Goal: Transaction & Acquisition: Obtain resource

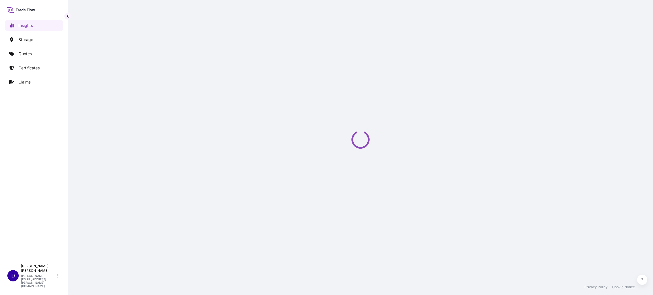
select select "2025"
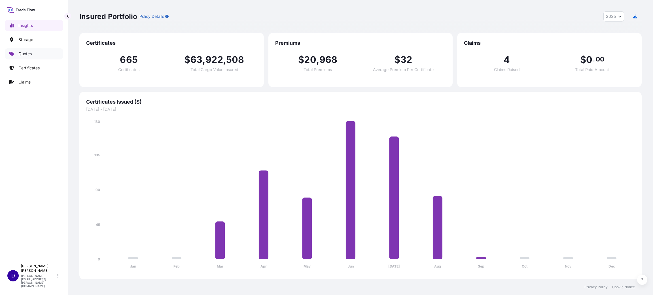
click at [25, 55] on p "Quotes" at bounding box center [24, 54] width 13 height 6
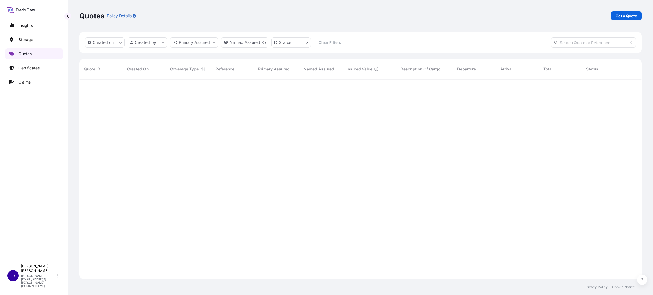
scroll to position [214, 556]
click at [35, 68] on p "Certificates" at bounding box center [28, 68] width 21 height 6
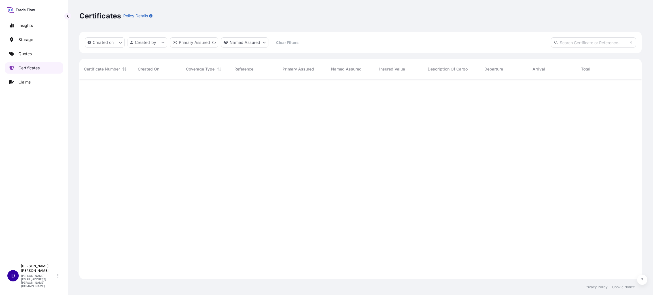
scroll to position [197, 556]
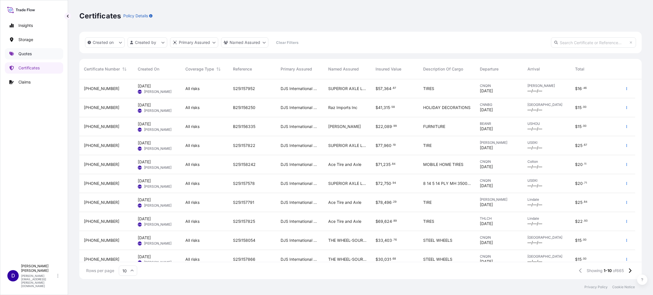
click at [32, 53] on link "Quotes" at bounding box center [34, 53] width 58 height 11
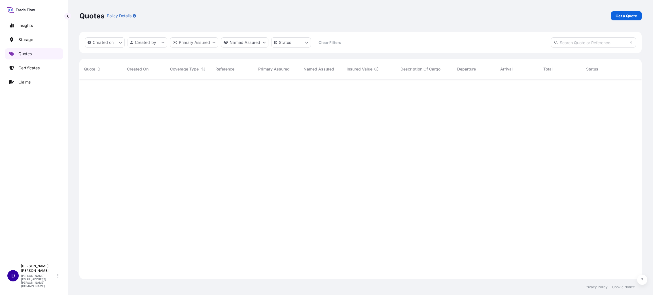
scroll to position [214, 556]
click at [618, 18] on p "Get a Quote" at bounding box center [627, 16] width 22 height 6
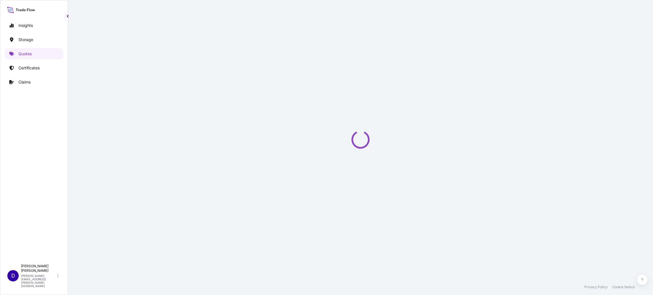
select select "Water"
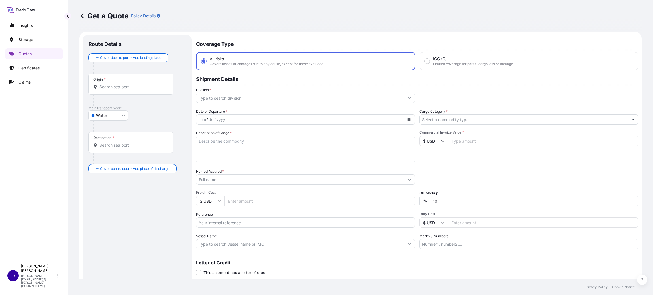
scroll to position [9, 0]
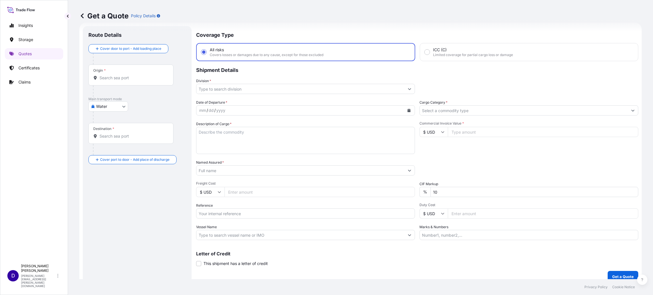
click at [131, 80] on input "Origin *" at bounding box center [133, 78] width 67 height 6
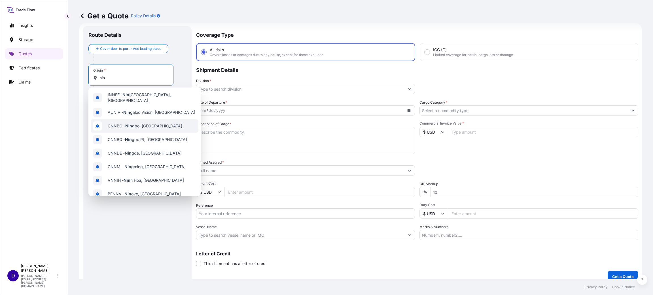
click at [133, 123] on span "CNNBO - Nin gbo, [GEOGRAPHIC_DATA]" at bounding box center [145, 126] width 75 height 6
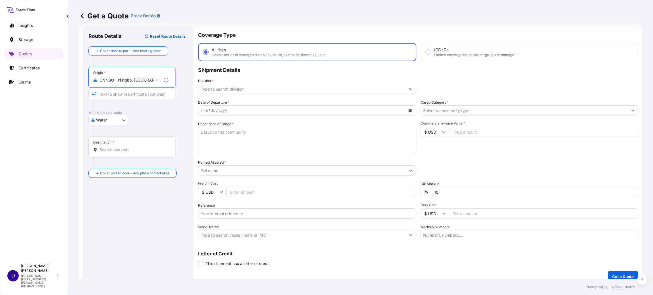
type input "CNNBO - Ningbo, [GEOGRAPHIC_DATA]"
click at [124, 143] on div "Destination *" at bounding box center [131, 147] width 87 height 21
click at [124, 147] on input "Destination *" at bounding box center [134, 150] width 69 height 6
click at [125, 171] on span "USHOU / IAH - [GEOGRAPHIC_DATA], [GEOGRAPHIC_DATA]" at bounding box center [152, 169] width 88 height 11
type input "USHOU / IAH - [GEOGRAPHIC_DATA], [GEOGRAPHIC_DATA]"
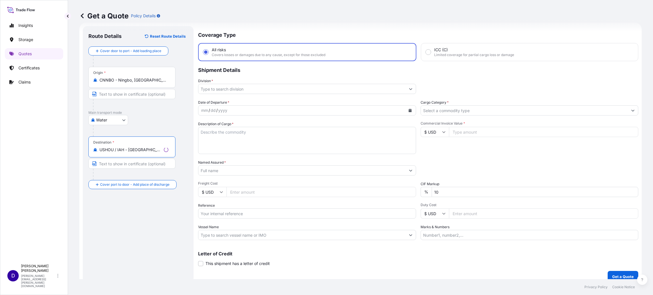
click at [215, 93] on div at bounding box center [307, 89] width 218 height 10
click at [218, 86] on input "Division *" at bounding box center [300, 89] width 208 height 10
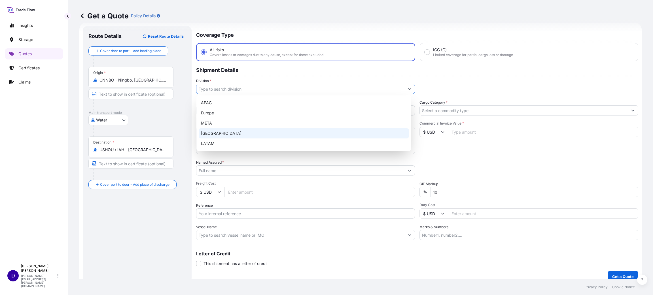
click at [216, 131] on div "[GEOGRAPHIC_DATA]" at bounding box center [304, 133] width 210 height 10
type input "[GEOGRAPHIC_DATA]"
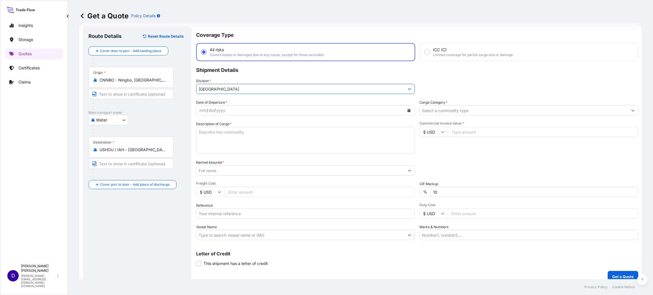
click at [264, 111] on div "mm / dd / yyyy" at bounding box center [300, 110] width 208 height 10
click at [408, 110] on icon "Calendar" at bounding box center [409, 110] width 3 height 3
click at [227, 179] on div "19" at bounding box center [228, 179] width 10 height 10
drag, startPoint x: 439, startPoint y: 104, endPoint x: 440, endPoint y: 107, distance: 3.3
click at [439, 104] on label "Cargo Category *" at bounding box center [434, 103] width 28 height 6
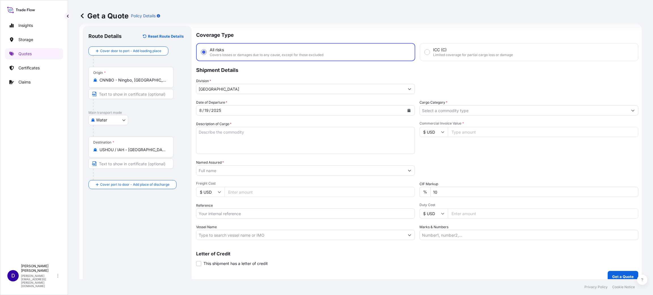
click at [441, 109] on input "Cargo Category *" at bounding box center [524, 110] width 208 height 10
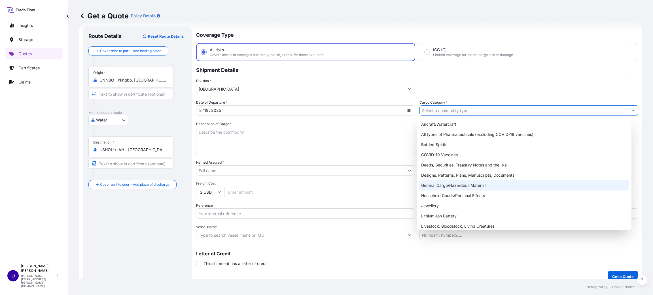
click at [445, 185] on div "General Cargo/Hazardous Material" at bounding box center [524, 186] width 210 height 10
type input "General Cargo/Hazardous Material"
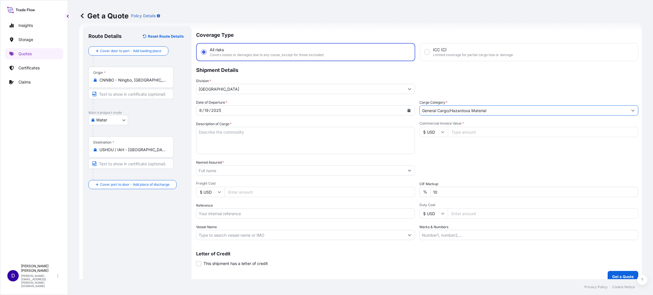
click at [293, 144] on textarea "Description of Cargo *" at bounding box center [305, 140] width 219 height 27
type textarea "h"
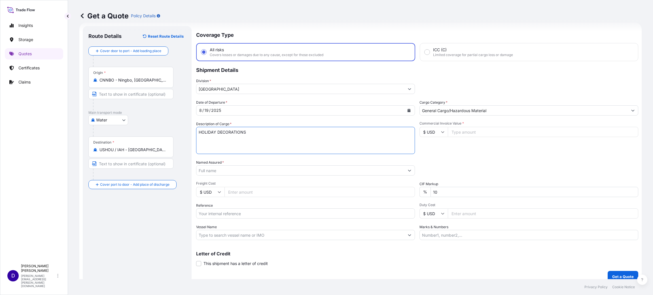
type textarea "HOLIDAY DECORATIONS"
click at [458, 132] on input "Commercial Invoice Value *" at bounding box center [543, 132] width 191 height 10
type input "72804.00"
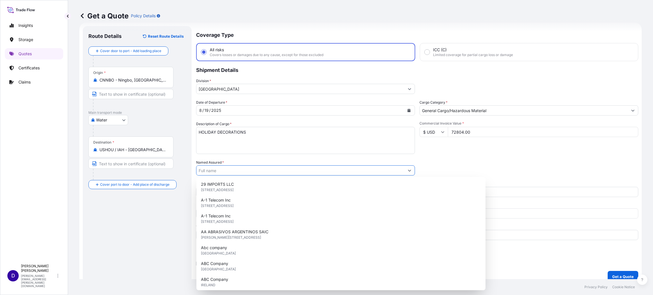
click at [272, 168] on input "Named Assured *" at bounding box center [300, 171] width 208 height 10
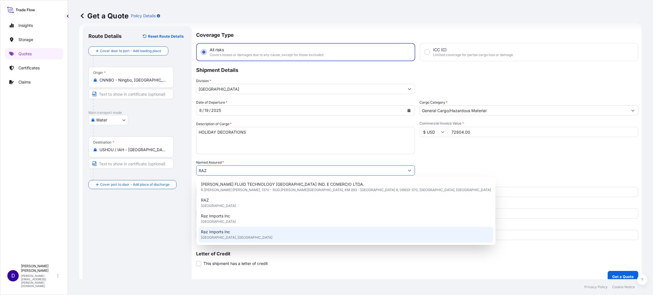
click at [224, 235] on span "[GEOGRAPHIC_DATA], [GEOGRAPHIC_DATA]" at bounding box center [236, 238] width 71 height 6
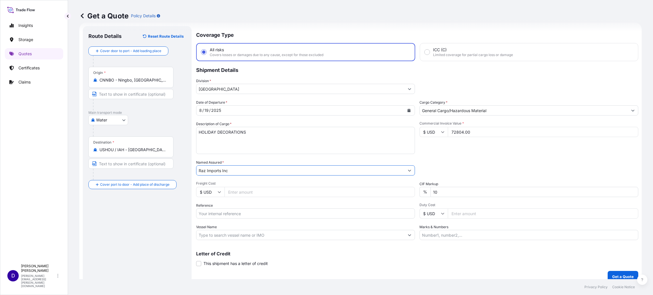
type input "Raz Imports Inc"
click at [244, 193] on input "Freight Cost" at bounding box center [320, 192] width 191 height 10
type input "9500.00"
click at [221, 210] on input "Reference" at bounding box center [305, 214] width 219 height 10
paste input "B25I156328"
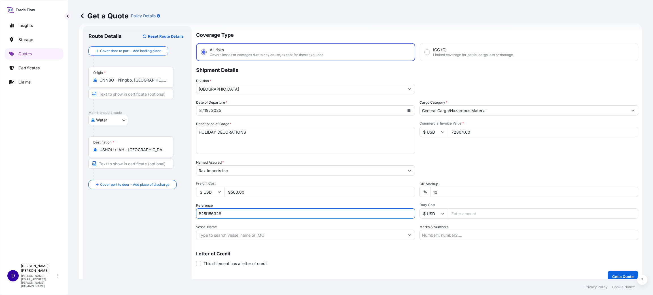
type input "B25I156328"
click at [466, 211] on input "Duty Cost" at bounding box center [543, 214] width 191 height 10
click at [456, 212] on input "Duty Cost" at bounding box center [543, 214] width 191 height 10
type input "26131.08"
click at [612, 275] on p "Get a Quote" at bounding box center [623, 277] width 22 height 6
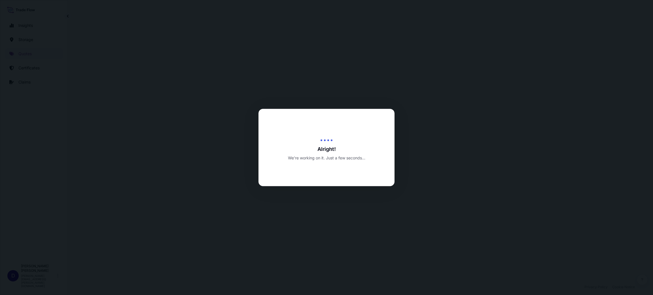
select select "Water"
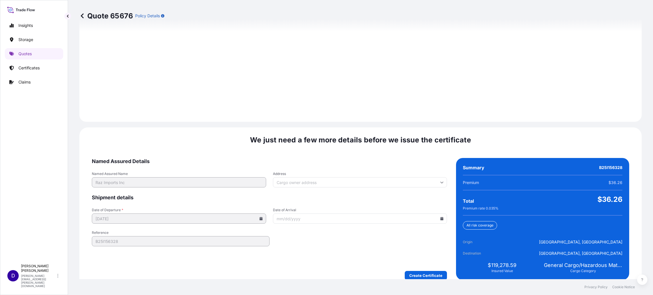
scroll to position [778, 0]
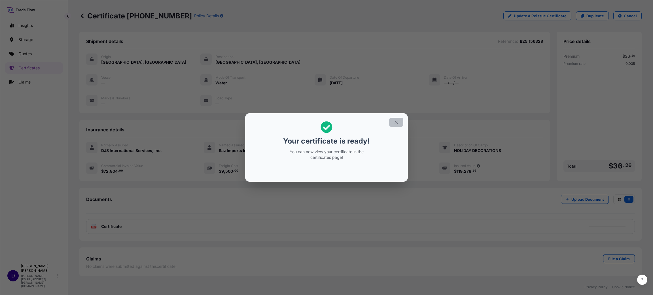
click at [397, 124] on icon "button" at bounding box center [396, 122] width 3 height 3
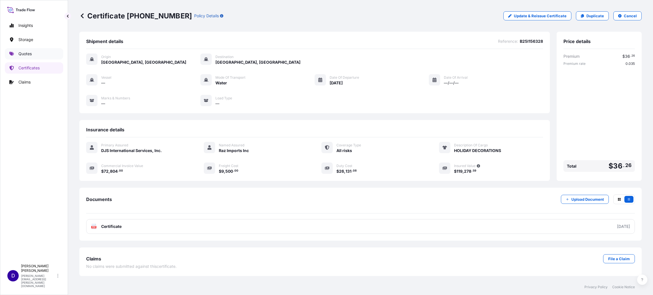
click at [26, 56] on p "Quotes" at bounding box center [24, 54] width 13 height 6
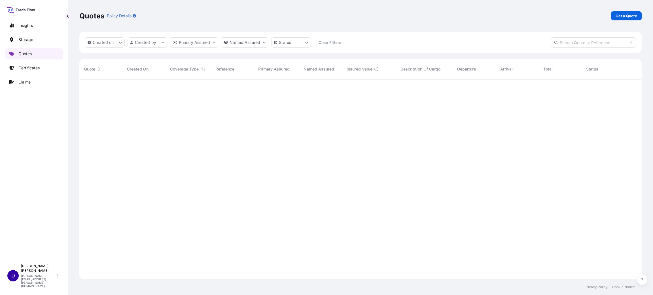
scroll to position [197, 556]
click at [622, 18] on p "Get a Quote" at bounding box center [627, 16] width 22 height 6
select select "Water"
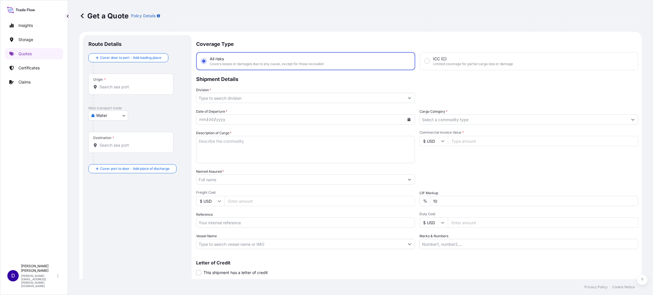
scroll to position [9, 0]
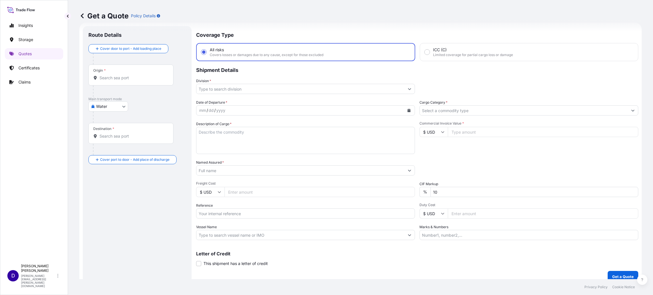
click at [148, 81] on div "Origin *" at bounding box center [130, 75] width 85 height 21
click at [148, 81] on input "Origin *" at bounding box center [133, 78] width 67 height 6
click at [123, 78] on input "Origin * Please select an origin" at bounding box center [133, 78] width 67 height 6
click at [140, 98] on span "BDCGP - Chattogram, [GEOGRAPHIC_DATA]" at bounding box center [149, 97] width 82 height 6
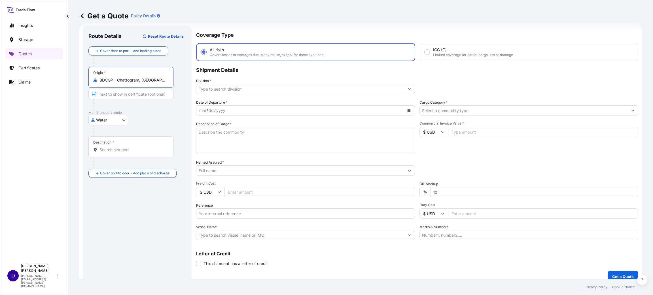
type input "BDCGP - Chattogram, [GEOGRAPHIC_DATA]"
drag, startPoint x: 123, startPoint y: 154, endPoint x: 117, endPoint y: 152, distance: 6.4
click at [123, 154] on div "Destination *" at bounding box center [130, 147] width 85 height 21
click at [123, 153] on input "Destination *" at bounding box center [133, 150] width 67 height 6
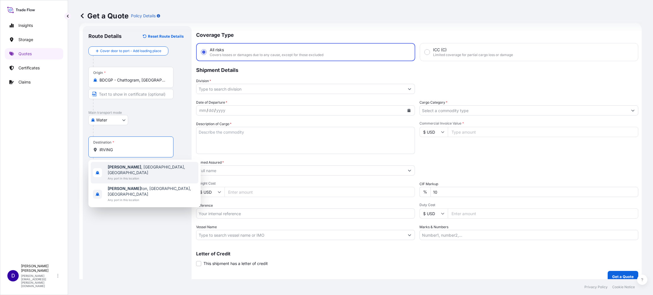
click at [127, 169] on span "[GEOGRAPHIC_DATA] , [GEOGRAPHIC_DATA], [GEOGRAPHIC_DATA]" at bounding box center [152, 169] width 88 height 11
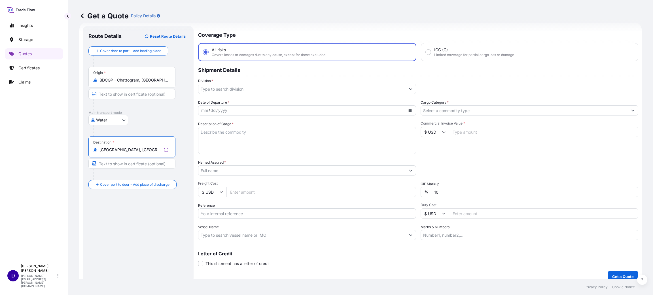
type input "[GEOGRAPHIC_DATA], [GEOGRAPHIC_DATA], [GEOGRAPHIC_DATA]"
click at [208, 90] on input "Division *" at bounding box center [301, 89] width 207 height 10
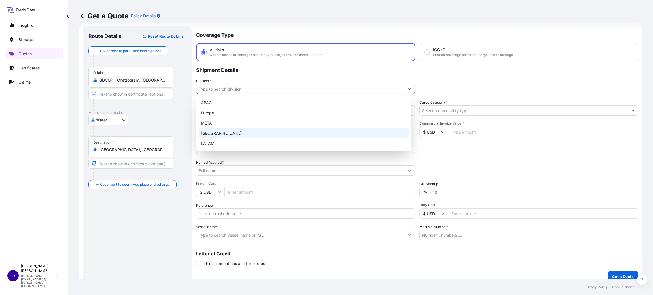
click at [213, 130] on div "[GEOGRAPHIC_DATA]" at bounding box center [304, 133] width 210 height 10
type input "[GEOGRAPHIC_DATA]"
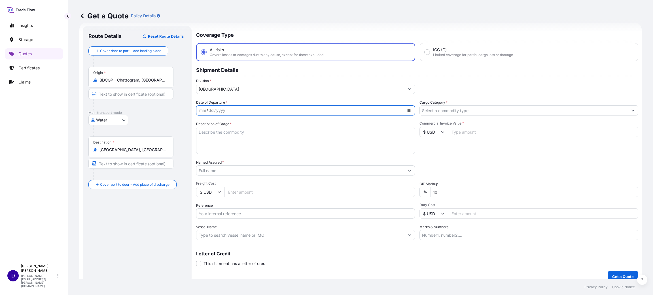
click at [407, 109] on icon "Calendar" at bounding box center [408, 110] width 3 height 3
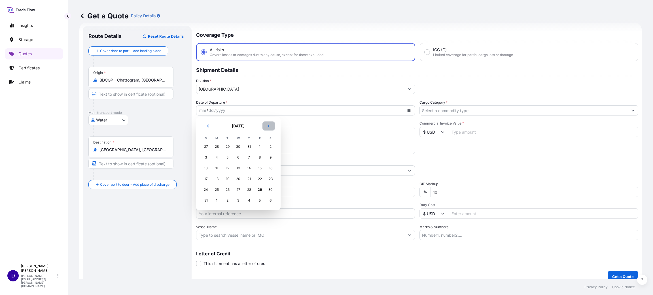
click at [269, 126] on icon "Next" at bounding box center [269, 126] width 2 height 3
click at [201, 127] on header "[DATE]" at bounding box center [238, 129] width 75 height 14
click at [206, 123] on button "Previous" at bounding box center [208, 126] width 12 height 9
click at [255, 176] on div "22" at bounding box center [260, 179] width 10 height 10
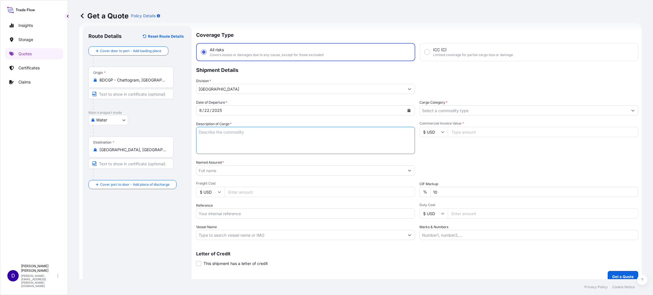
click at [258, 138] on textarea "Description of Cargo *" at bounding box center [305, 140] width 219 height 27
type textarea "COTTON KITCHEN TOWELS"
click at [444, 111] on input "Cargo Category *" at bounding box center [524, 110] width 208 height 10
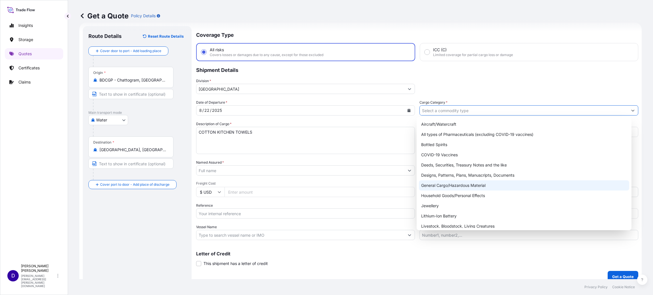
click at [465, 181] on div "General Cargo/Hazardous Material" at bounding box center [524, 186] width 210 height 10
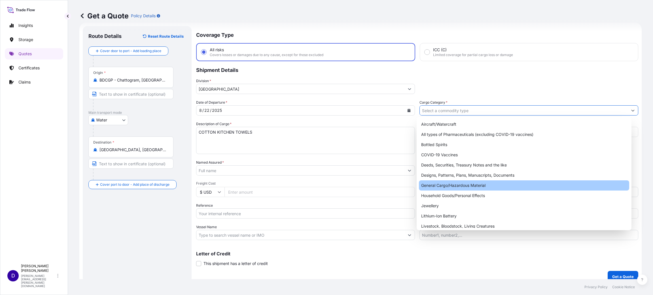
type input "General Cargo/Hazardous Material"
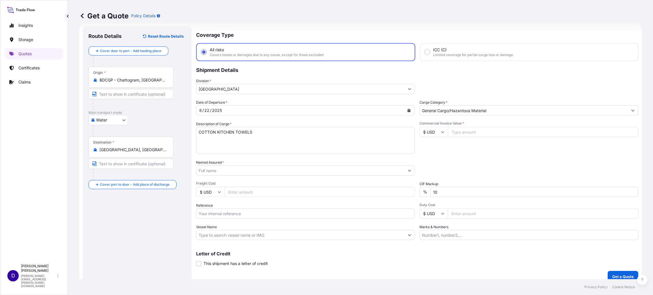
click at [453, 132] on input "Commercial Invoice Value *" at bounding box center [543, 132] width 191 height 10
type input "55558.00"
click at [227, 172] on input "Named Assured *" at bounding box center [300, 171] width 208 height 10
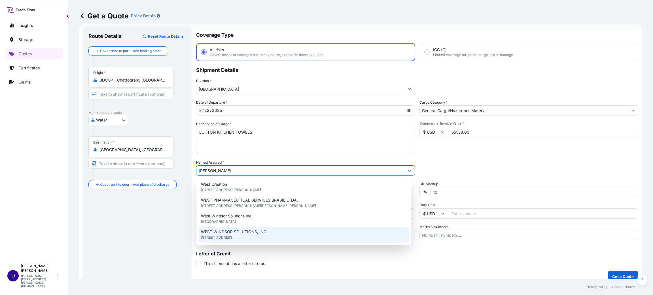
click at [234, 240] on span "[STREET_ADDRESS]" at bounding box center [217, 238] width 33 height 6
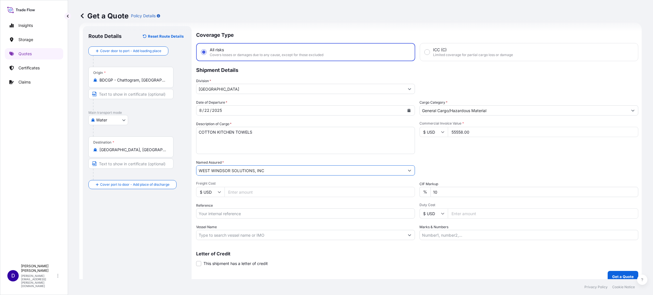
type input "WEST WINDSOR SOLUTIONS, INC"
click at [242, 189] on input "Freight Cost" at bounding box center [320, 192] width 191 height 10
type input "6100"
click at [608, 271] on button "Get a Quote" at bounding box center [623, 276] width 31 height 11
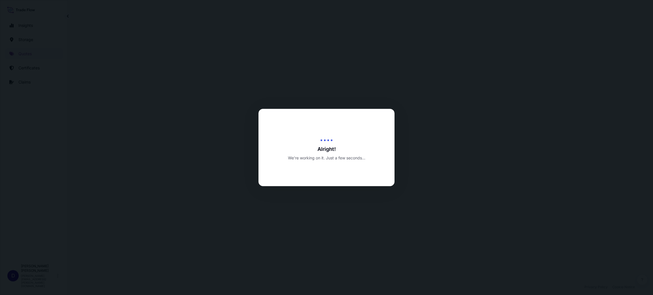
select select "Water"
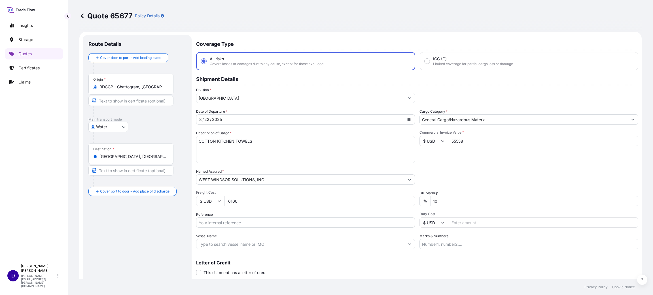
click at [240, 203] on input "6100" at bounding box center [320, 201] width 191 height 10
click at [214, 222] on input "Reference" at bounding box center [305, 223] width 219 height 10
paste input "S25I157826"
type input "S25I157826"
click at [461, 223] on input "Duty Cost" at bounding box center [543, 223] width 191 height 10
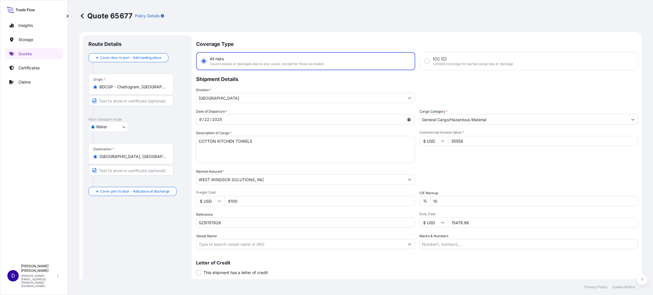
click at [474, 223] on input "15479.96" at bounding box center [543, 223] width 191 height 10
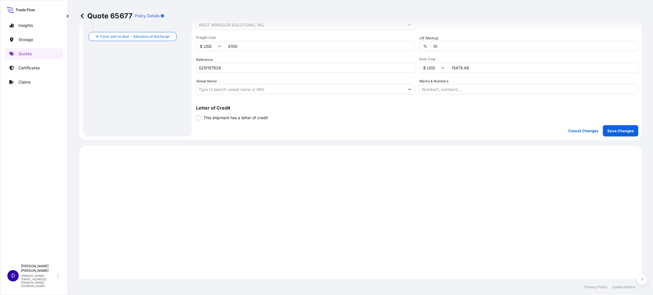
scroll to position [170, 0]
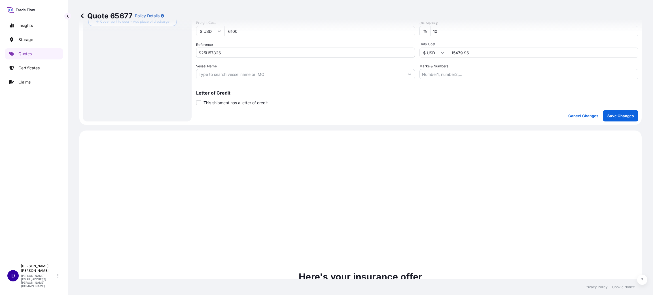
type input "15479.96"
click at [614, 118] on button "Save Changes" at bounding box center [620, 115] width 35 height 11
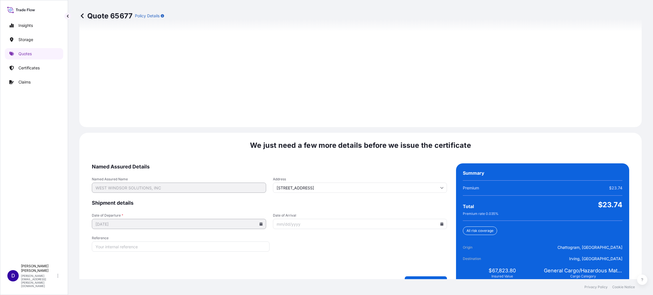
scroll to position [778, 0]
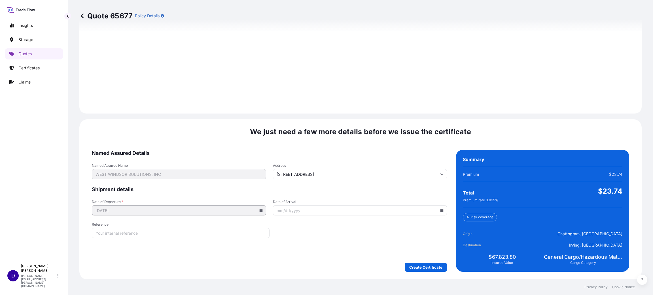
select select "Water"
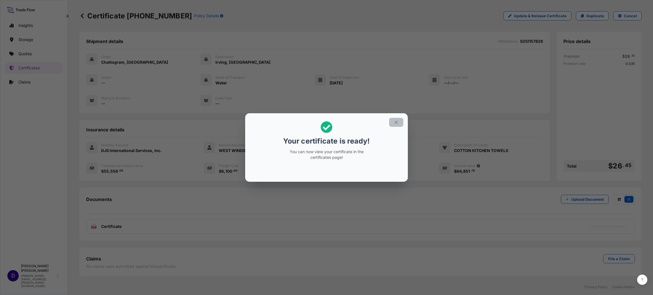
click at [397, 124] on icon "button" at bounding box center [396, 122] width 5 height 5
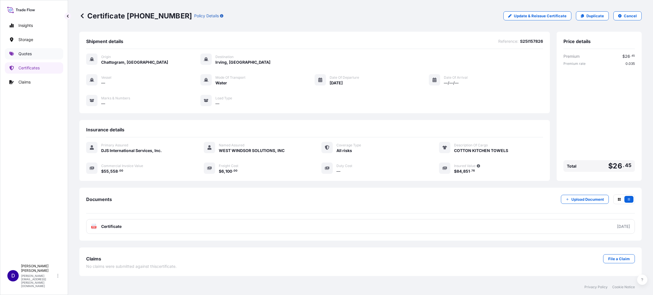
click at [21, 58] on link "Quotes" at bounding box center [34, 53] width 58 height 11
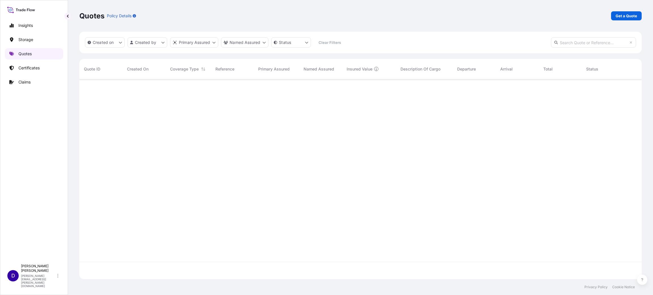
scroll to position [197, 556]
click at [637, 16] on p "Get a Quote" at bounding box center [627, 16] width 22 height 6
select select "Water"
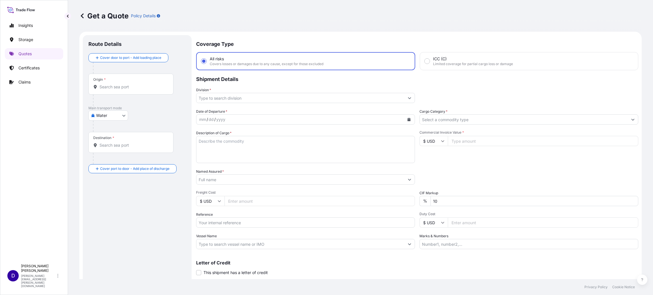
scroll to position [9, 0]
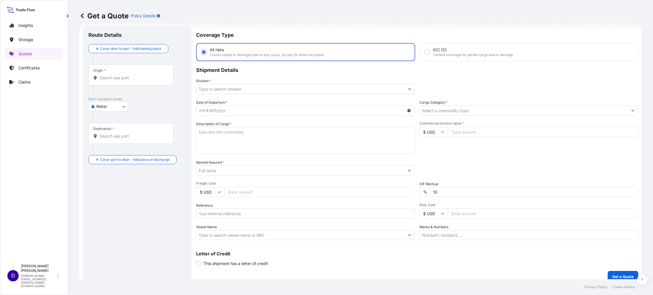
click at [134, 79] on input "Origin *" at bounding box center [133, 78] width 67 height 6
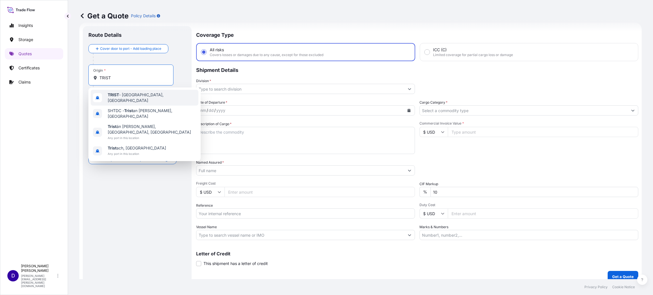
click at [130, 98] on span "TRIST - [GEOGRAPHIC_DATA], [GEOGRAPHIC_DATA]" at bounding box center [152, 97] width 88 height 11
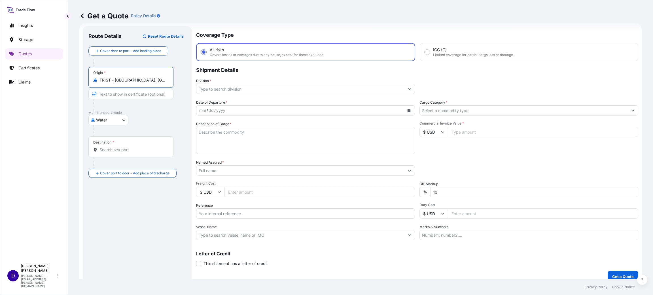
type input "TRIST - [GEOGRAPHIC_DATA], [GEOGRAPHIC_DATA]"
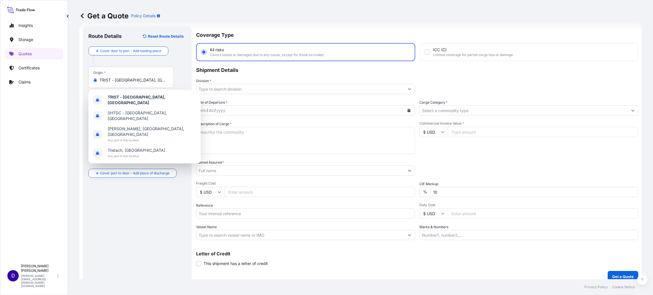
click at [68, 144] on div "Get a Quote Policy Details Route Details Reset Route Details Cover door to port…" at bounding box center [360, 140] width 585 height 280
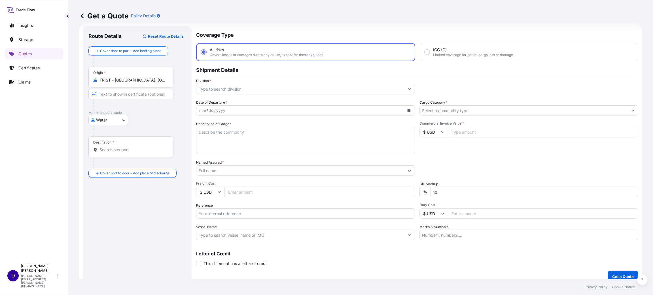
click at [123, 147] on input "Destination *" at bounding box center [133, 150] width 67 height 6
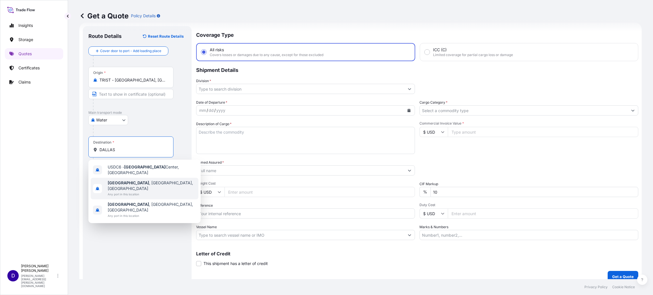
click at [122, 180] on span "[GEOGRAPHIC_DATA] , [GEOGRAPHIC_DATA], [GEOGRAPHIC_DATA]" at bounding box center [152, 185] width 88 height 11
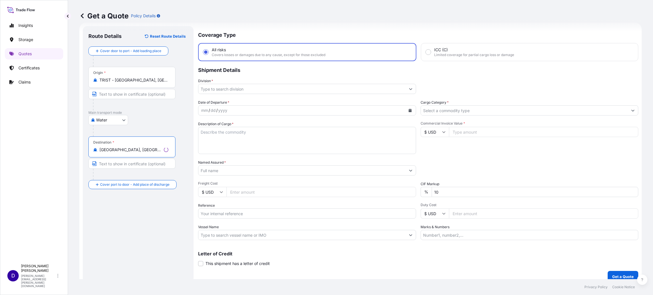
type input "[GEOGRAPHIC_DATA], [GEOGRAPHIC_DATA], [GEOGRAPHIC_DATA]"
click at [227, 93] on input "Division *" at bounding box center [301, 89] width 207 height 10
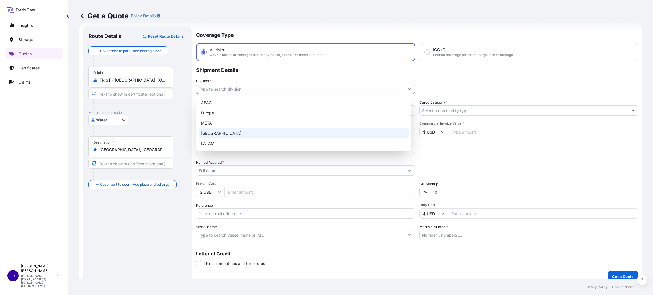
click at [223, 134] on div "[GEOGRAPHIC_DATA]" at bounding box center [304, 133] width 210 height 10
type input "[GEOGRAPHIC_DATA]"
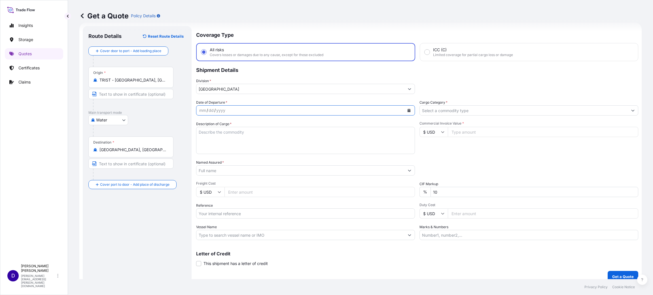
click at [407, 109] on icon "Calendar" at bounding box center [408, 110] width 3 height 3
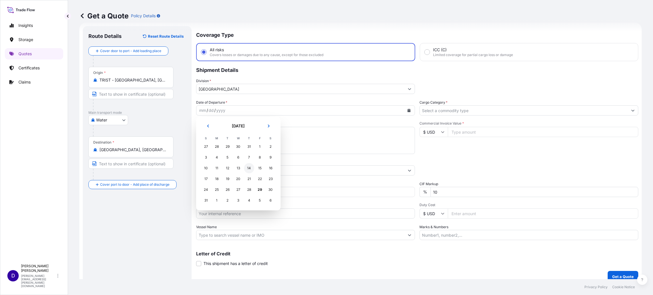
click at [249, 171] on div "14" at bounding box center [249, 168] width 10 height 10
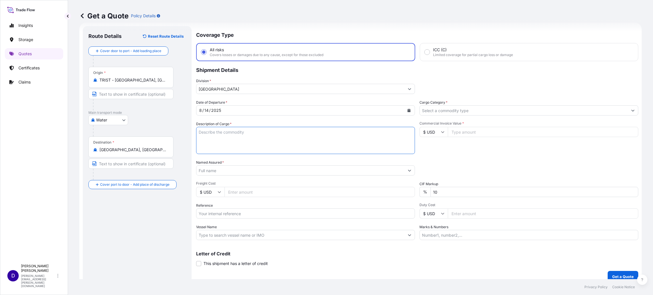
click at [251, 134] on textarea "Description of Cargo *" at bounding box center [305, 140] width 219 height 27
type textarea "FABRIC"
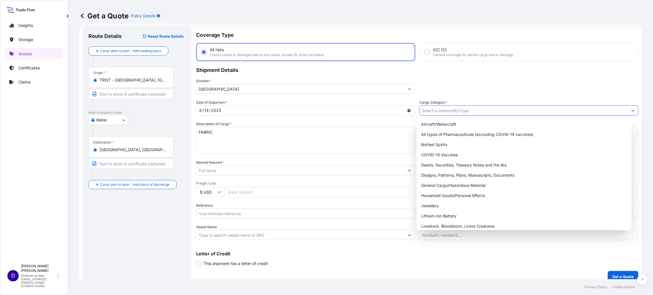
click at [443, 112] on input "Cargo Category *" at bounding box center [524, 110] width 208 height 10
click at [444, 185] on div "General Cargo/Hazardous Material" at bounding box center [524, 186] width 210 height 10
type input "General Cargo/Hazardous Material"
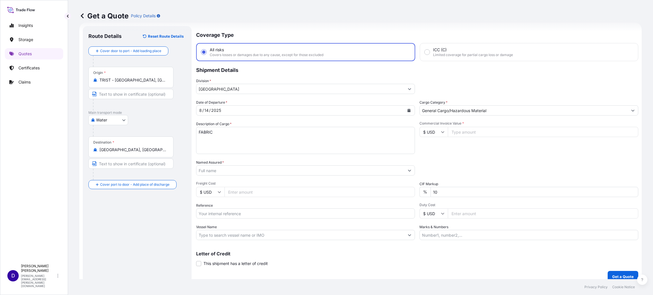
click at [462, 133] on input "Commercial Invoice Value *" at bounding box center [543, 132] width 191 height 10
type input "4528.00"
click at [224, 166] on input "Named Assured *" at bounding box center [300, 171] width 208 height 10
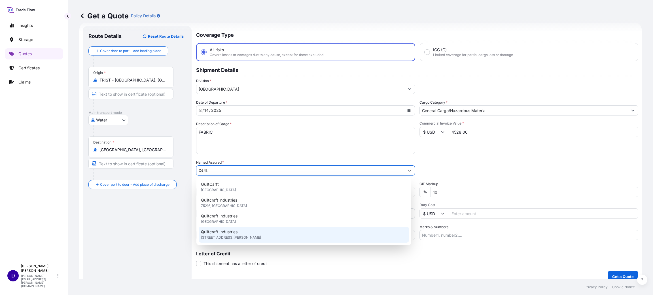
click at [253, 237] on span "[STREET_ADDRESS][PERSON_NAME]" at bounding box center [231, 238] width 60 height 6
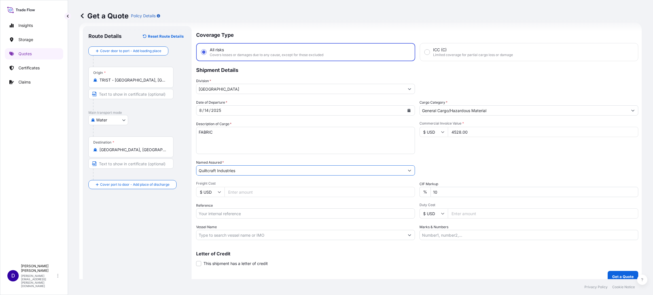
type input "Quiltcraft Industries"
click at [230, 194] on input "Freight Cost" at bounding box center [320, 192] width 191 height 10
type input "1489.00"
click at [255, 216] on input "Reference" at bounding box center [305, 214] width 219 height 10
paste input "B25I155446"
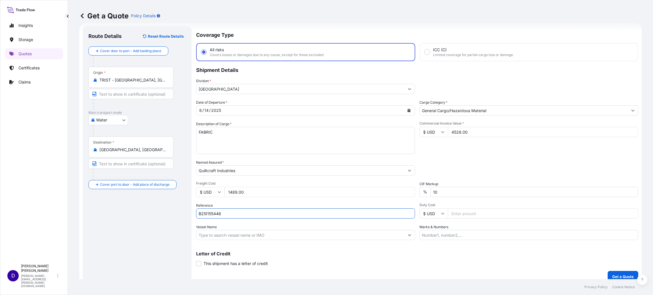
type input "B25I155446"
click at [479, 209] on input "Duty Cost" at bounding box center [543, 214] width 191 height 10
type input "1165.84"
click at [622, 272] on button "Get a Quote" at bounding box center [623, 276] width 31 height 11
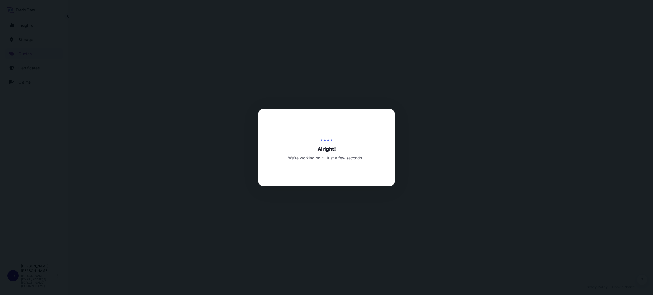
select select "Water"
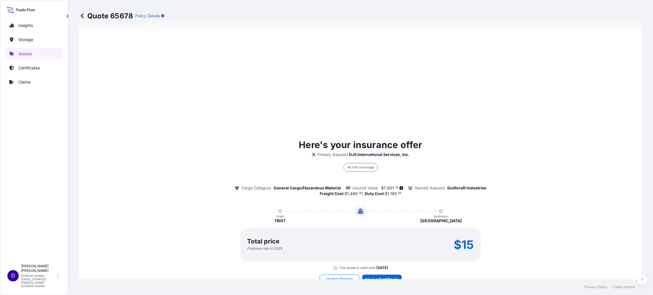
scroll to position [399, 0]
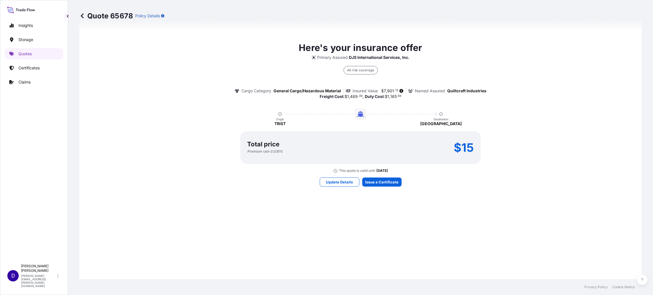
click at [377, 175] on div "Here's your insurance offer Primary Assured DJS International Services, Inc. Al…" at bounding box center [360, 113] width 547 height 409
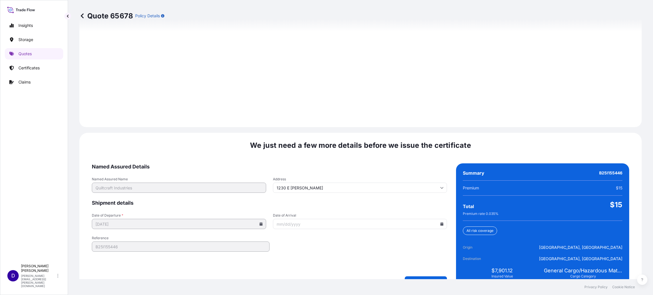
scroll to position [778, 0]
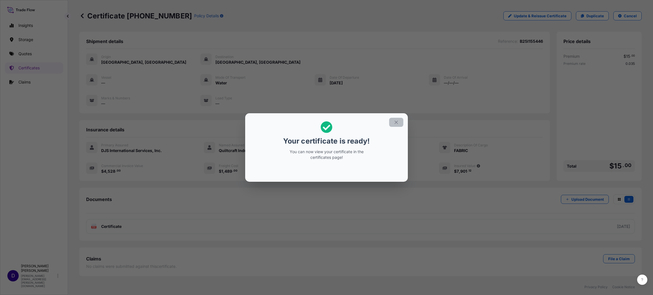
click at [400, 120] on button "button" at bounding box center [396, 122] width 14 height 9
